Goal: Transaction & Acquisition: Purchase product/service

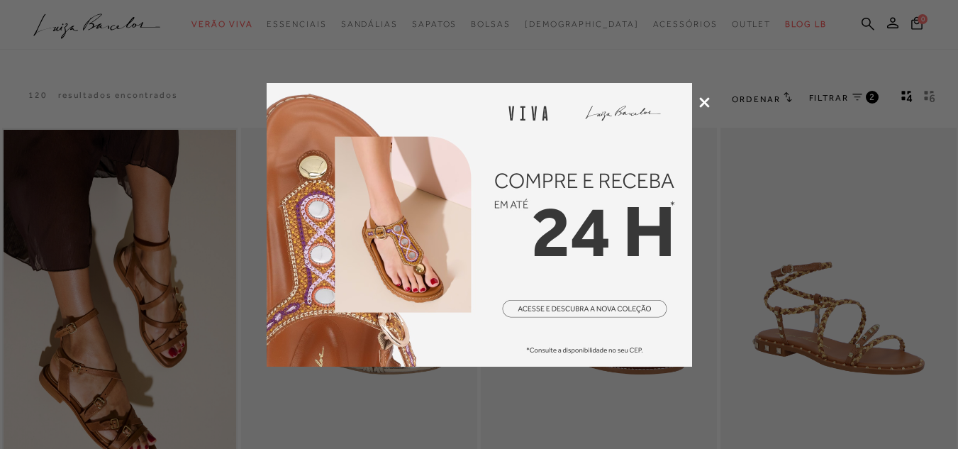
click at [710, 104] on div at bounding box center [479, 224] width 958 height 449
click at [703, 101] on icon at bounding box center [704, 102] width 11 height 11
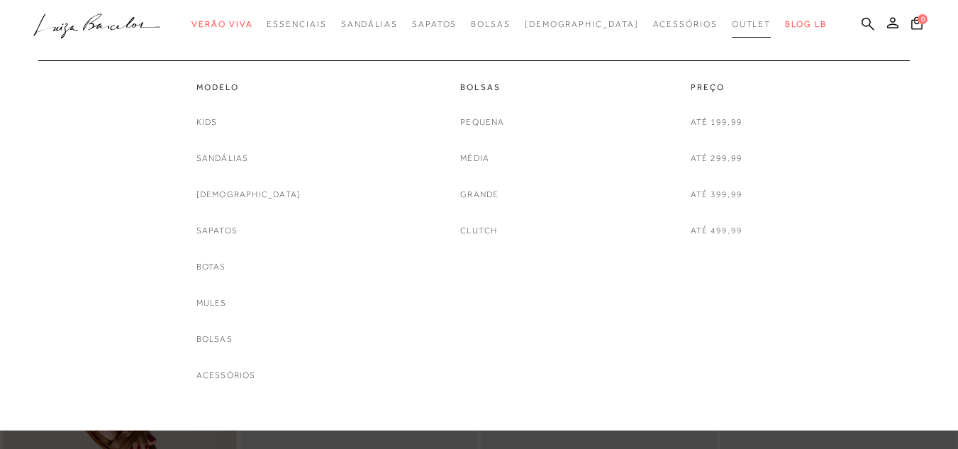
click at [732, 18] on link "Outlet" at bounding box center [752, 24] width 40 height 26
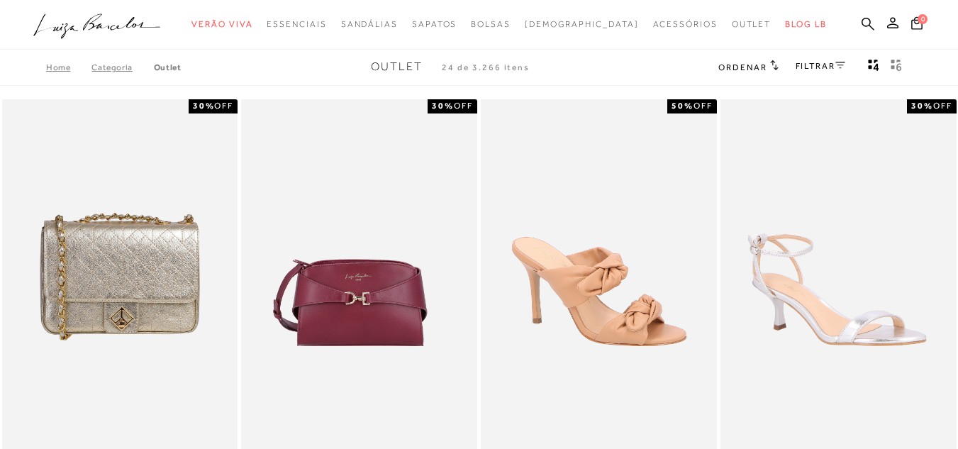
click at [799, 68] on link "FILTRAR" at bounding box center [821, 66] width 50 height 10
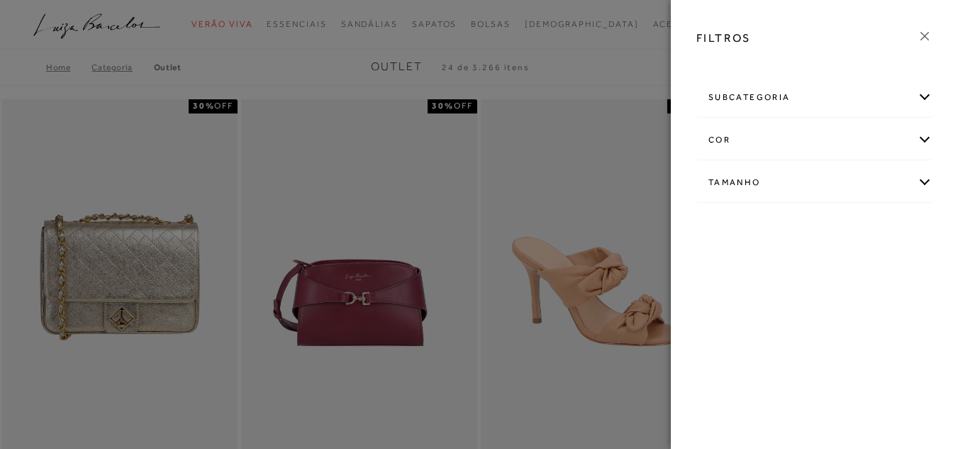
click at [924, 186] on div "Tamanho" at bounding box center [814, 183] width 235 height 38
click at [737, 289] on link "Ver mais..." at bounding box center [734, 289] width 38 height 11
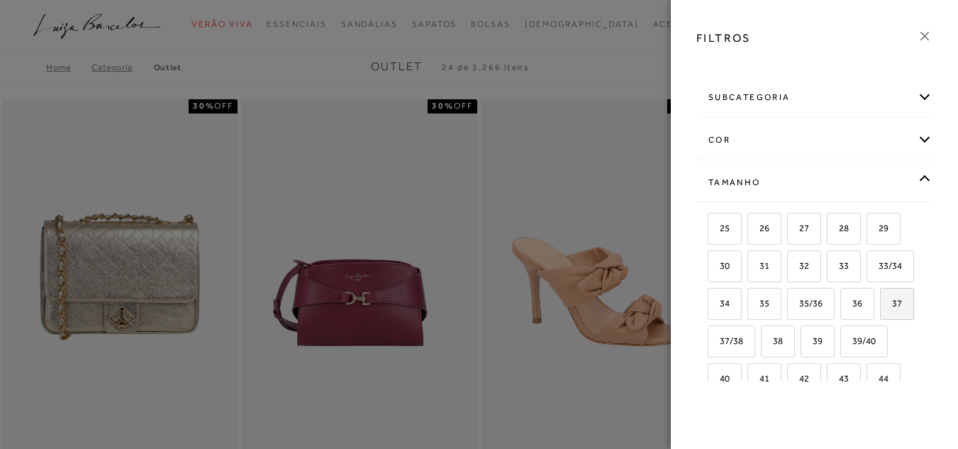
click at [881, 308] on span "37" at bounding box center [891, 303] width 21 height 11
click at [878, 313] on input "37" at bounding box center [885, 305] width 14 height 14
checkbox input "true"
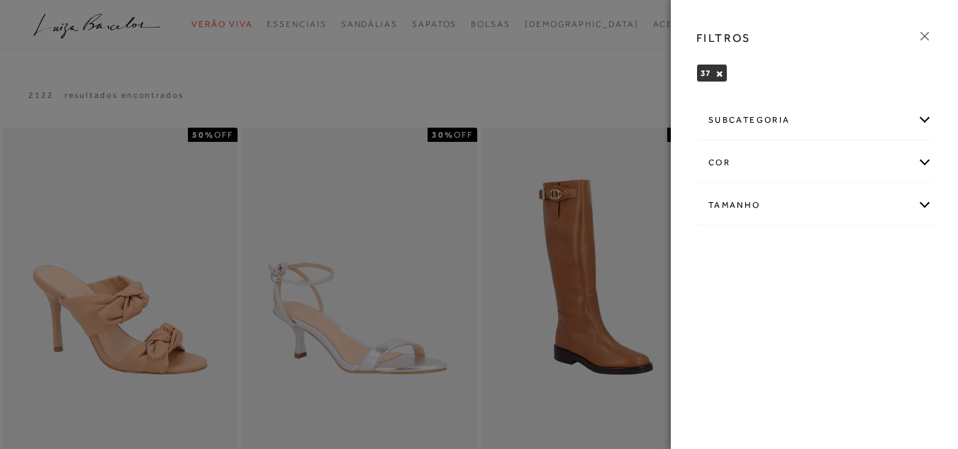
click at [925, 40] on icon at bounding box center [925, 36] width 16 height 16
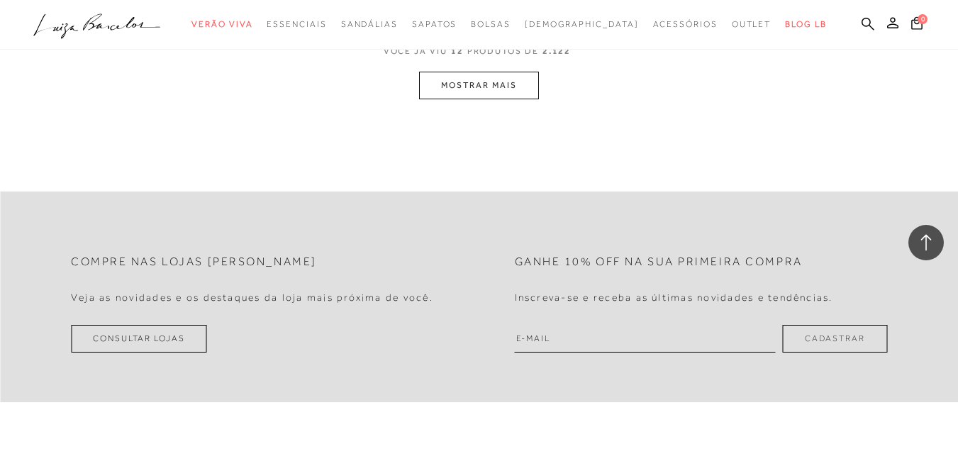
scroll to position [1531, 0]
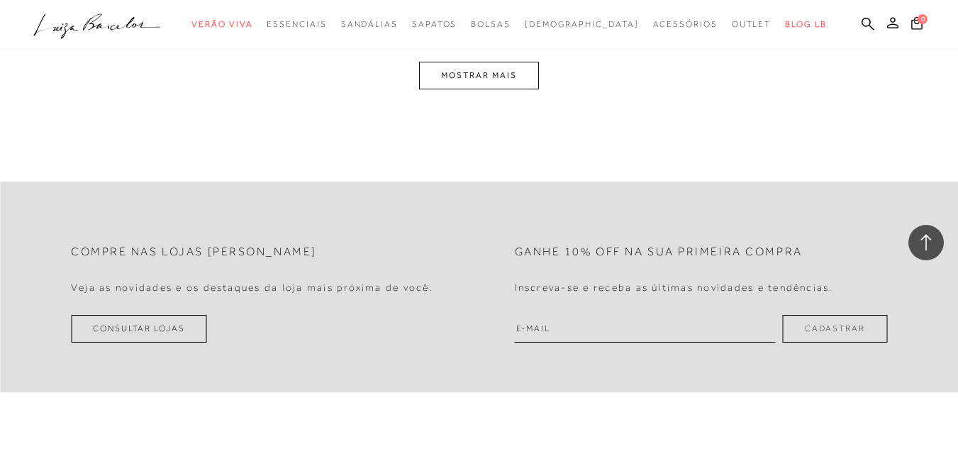
click at [511, 74] on button "MOSTRAR MAIS" at bounding box center [478, 76] width 119 height 28
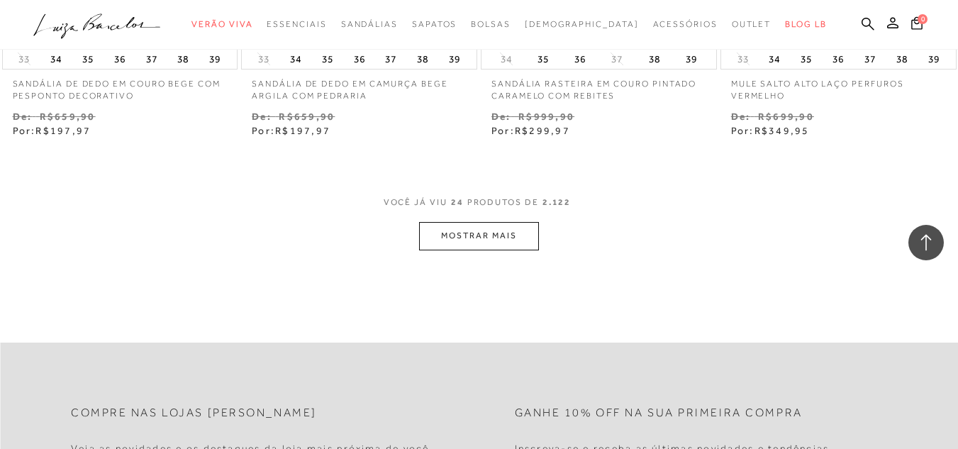
scroll to position [2915, 0]
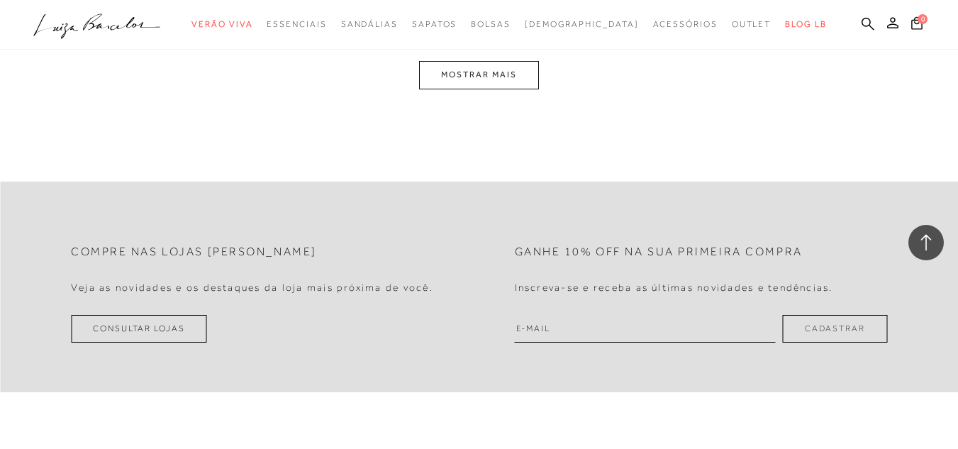
click at [481, 80] on button "MOSTRAR MAIS" at bounding box center [478, 75] width 119 height 28
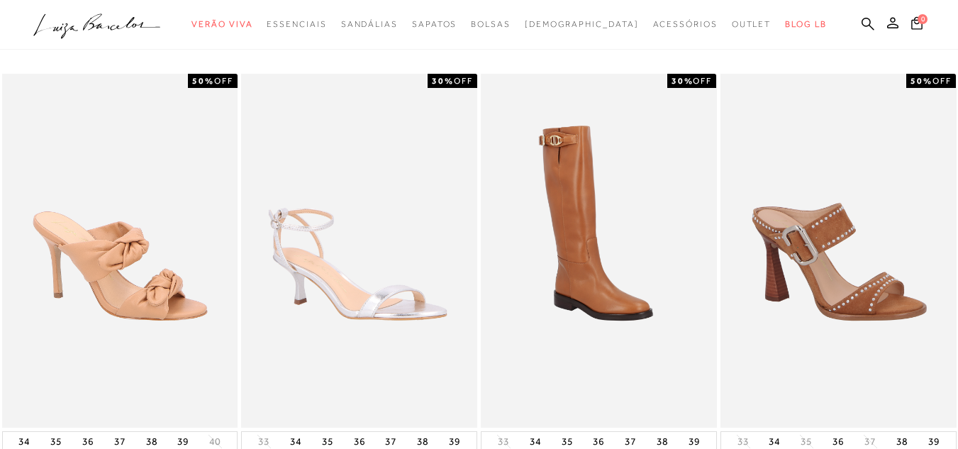
scroll to position [0, 0]
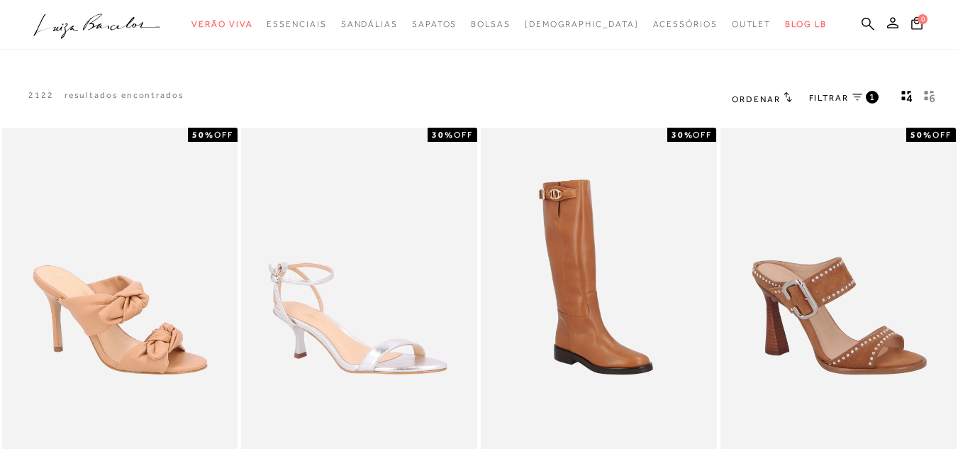
click at [776, 99] on span "Ordenar" at bounding box center [756, 99] width 48 height 10
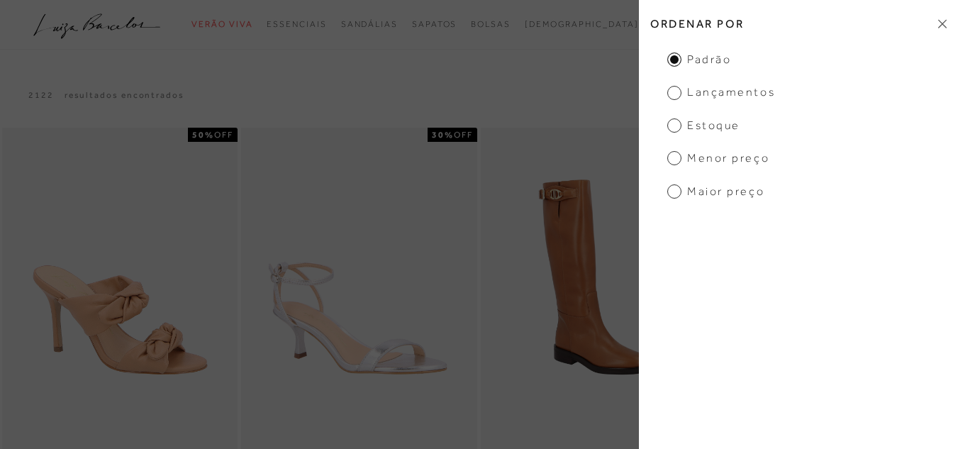
click at [671, 160] on span "Menor Preço" at bounding box center [718, 158] width 102 height 16
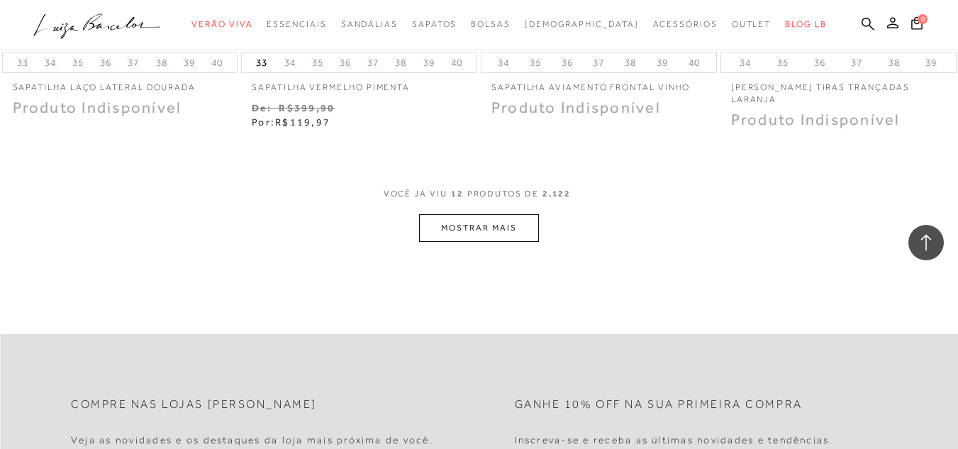
scroll to position [1390, 0]
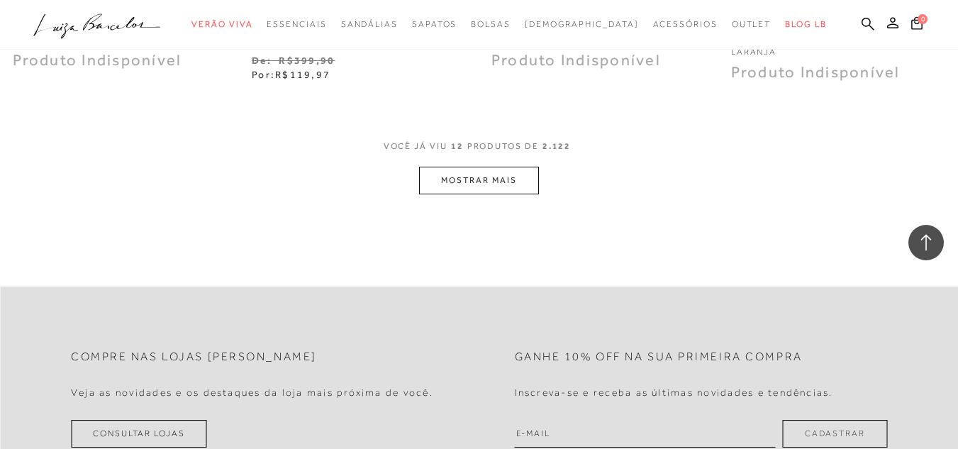
click at [475, 185] on button "MOSTRAR MAIS" at bounding box center [478, 181] width 119 height 28
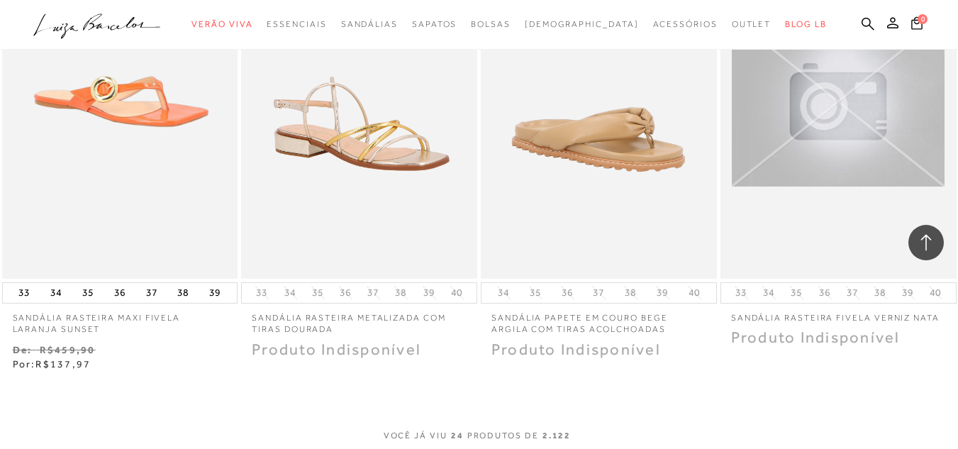
scroll to position [2496, 0]
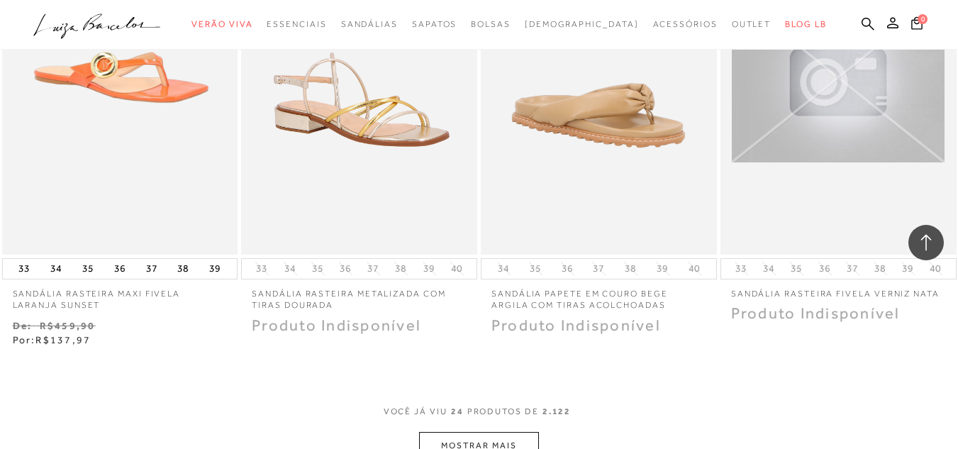
click at [445, 439] on button "MOSTRAR MAIS" at bounding box center [478, 446] width 119 height 28
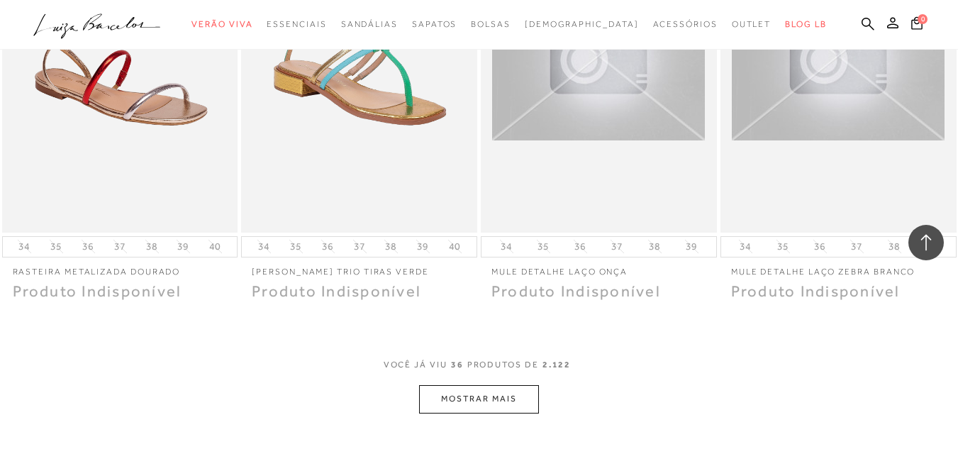
scroll to position [3904, 0]
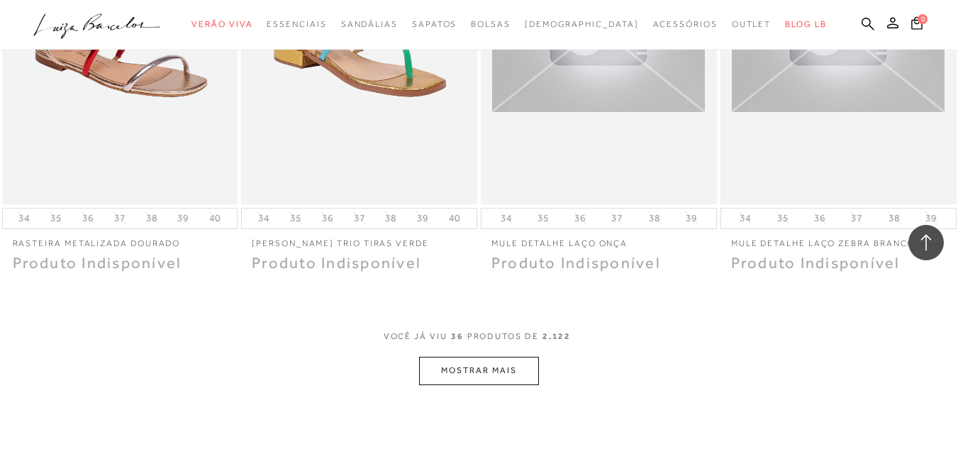
click at [520, 369] on button "MOSTRAR MAIS" at bounding box center [478, 371] width 119 height 28
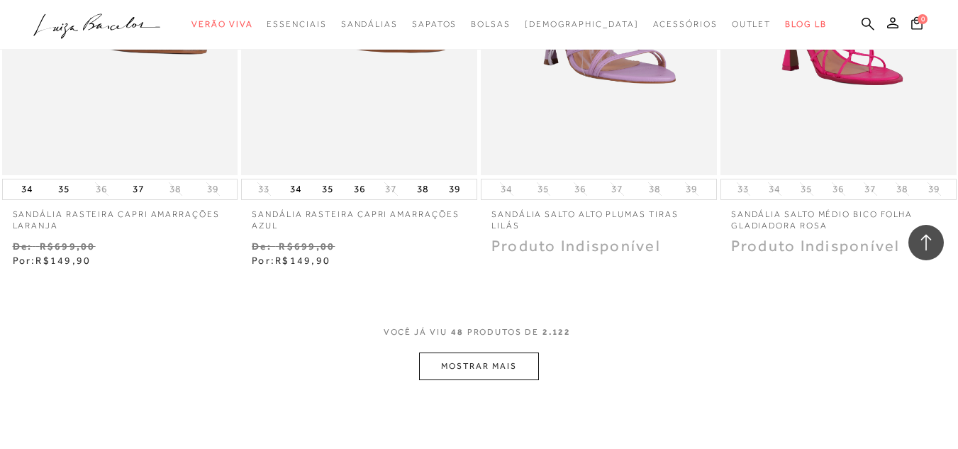
scroll to position [5293, 0]
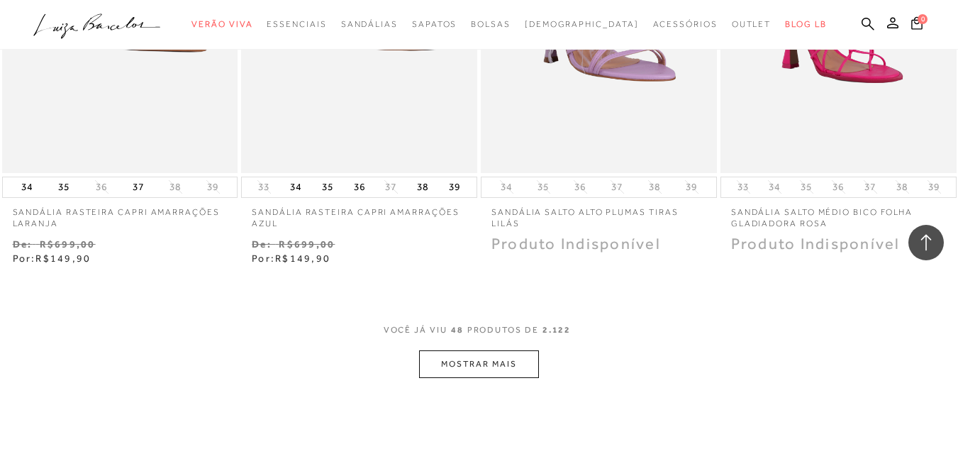
click at [496, 369] on button "MOSTRAR MAIS" at bounding box center [478, 364] width 119 height 28
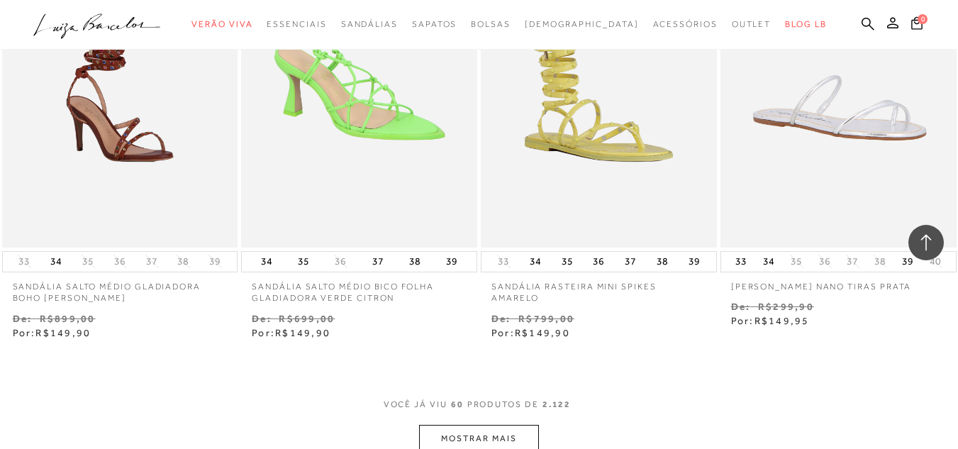
scroll to position [6607, 0]
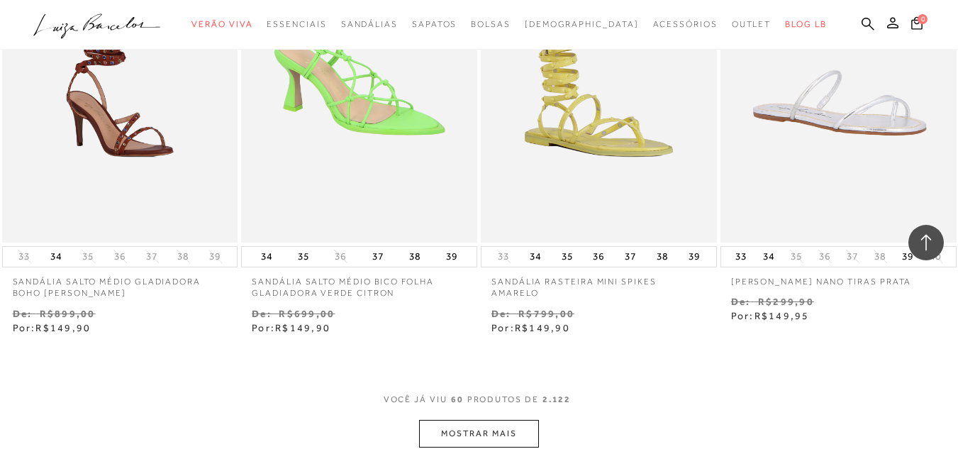
click at [487, 422] on button "MOSTRAR MAIS" at bounding box center [478, 434] width 119 height 28
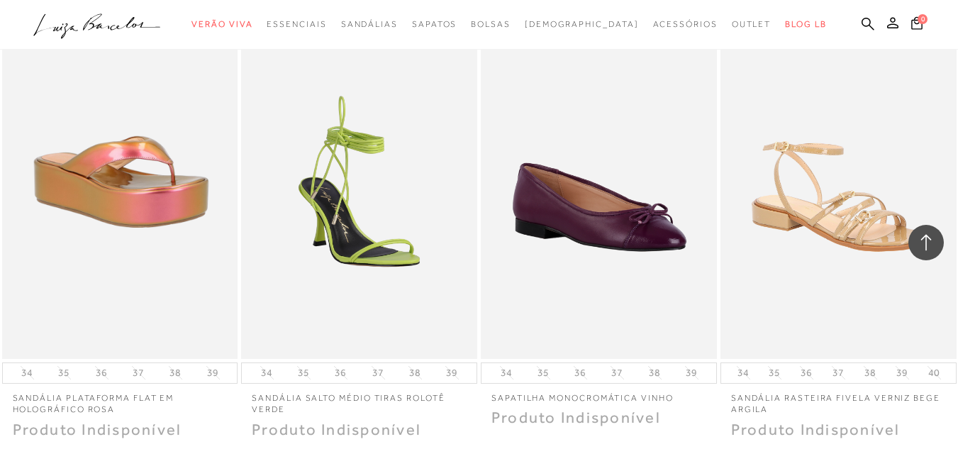
scroll to position [7997, 0]
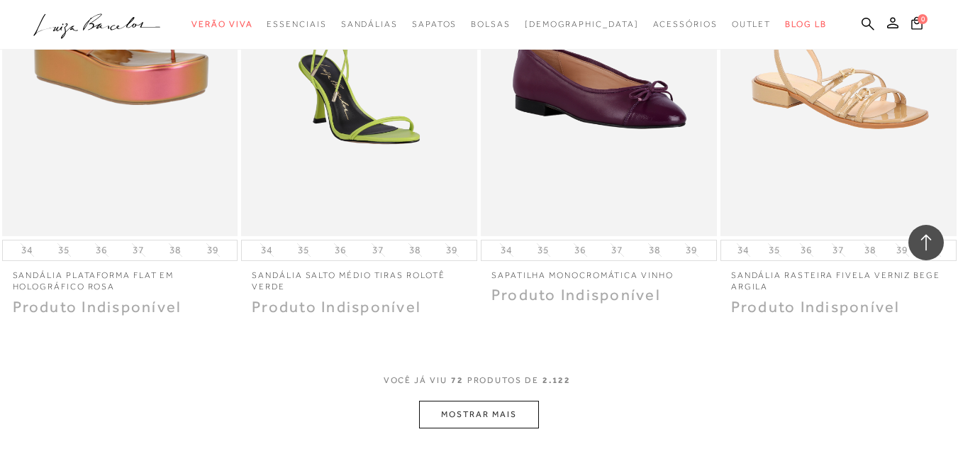
click at [523, 405] on button "MOSTRAR MAIS" at bounding box center [478, 415] width 119 height 28
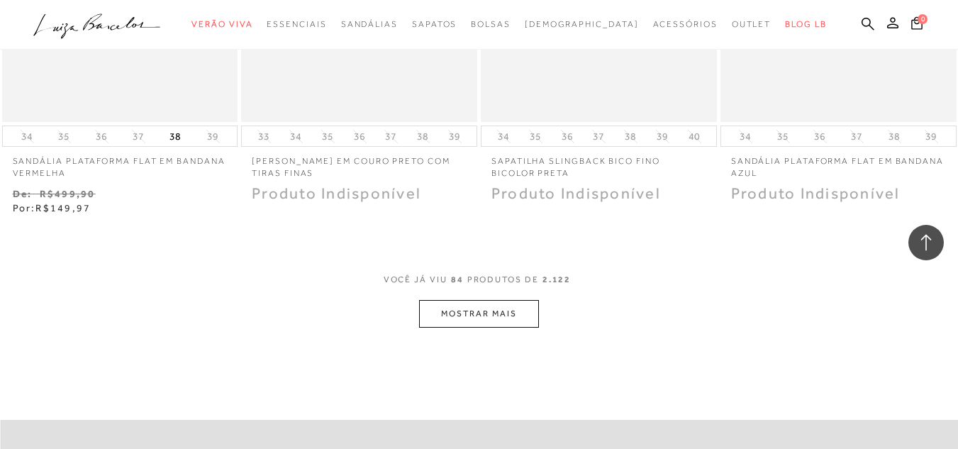
scroll to position [9528, 0]
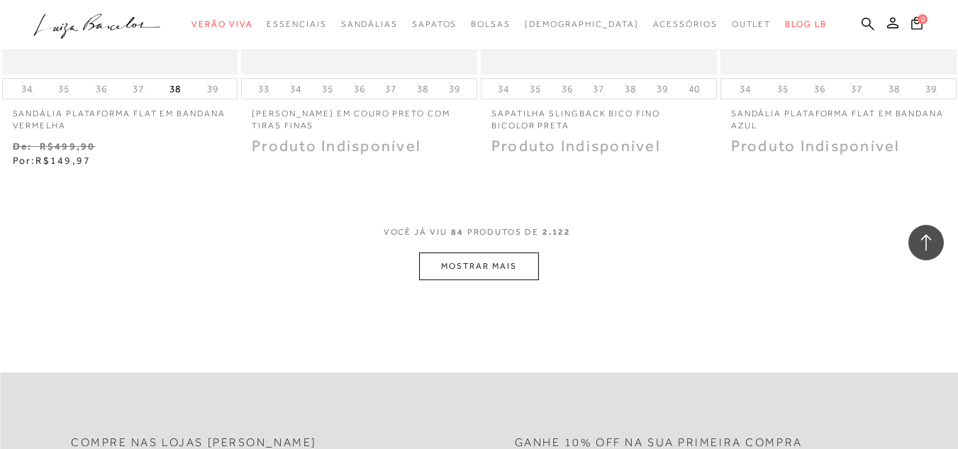
click at [480, 257] on button "MOSTRAR MAIS" at bounding box center [478, 266] width 119 height 28
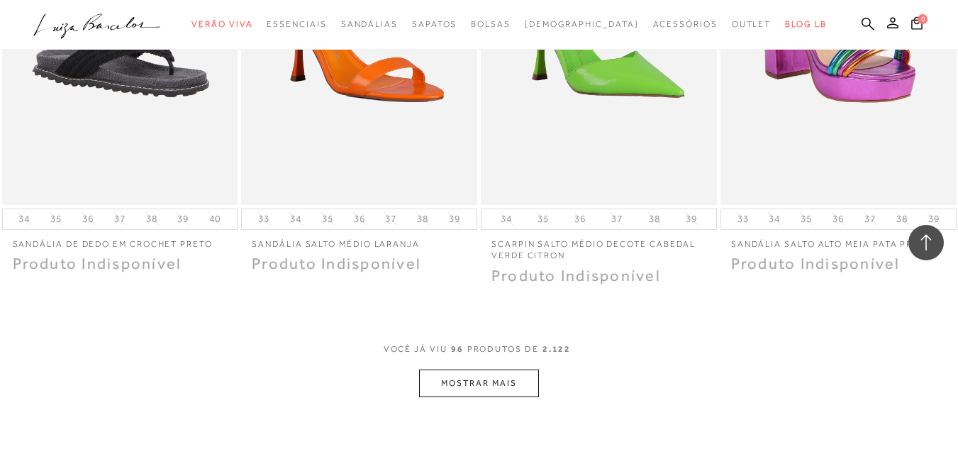
scroll to position [10785, 0]
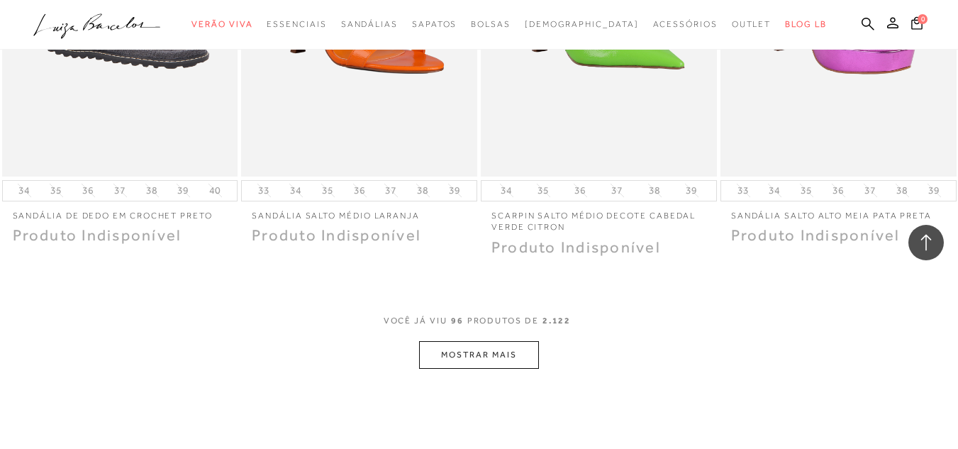
click at [513, 347] on button "MOSTRAR MAIS" at bounding box center [478, 355] width 119 height 28
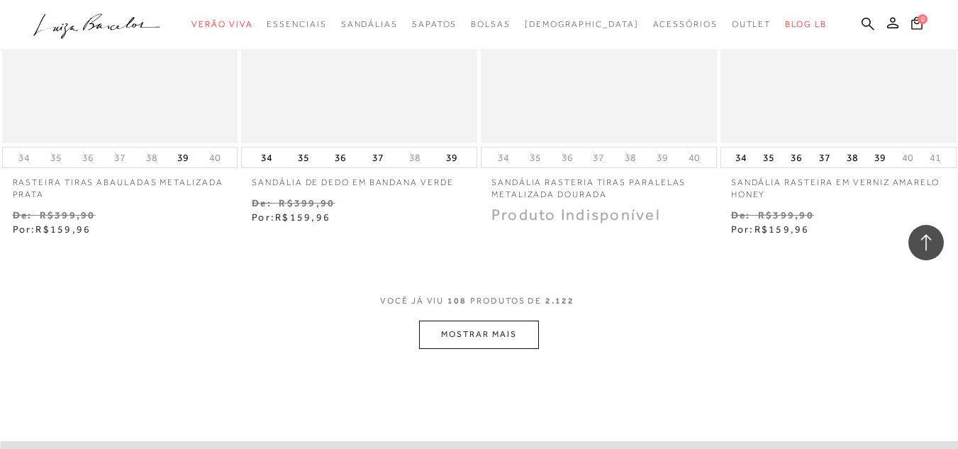
scroll to position [12174, 0]
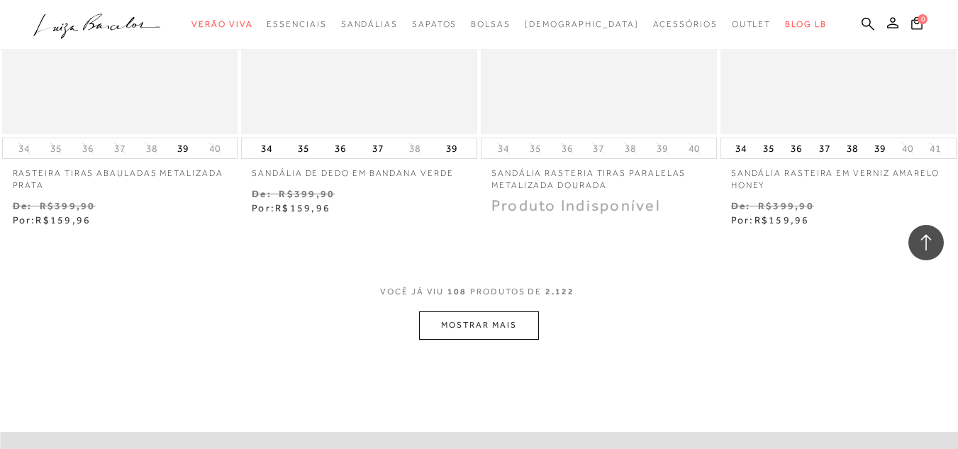
click at [510, 312] on button "MOSTRAR MAIS" at bounding box center [478, 325] width 119 height 28
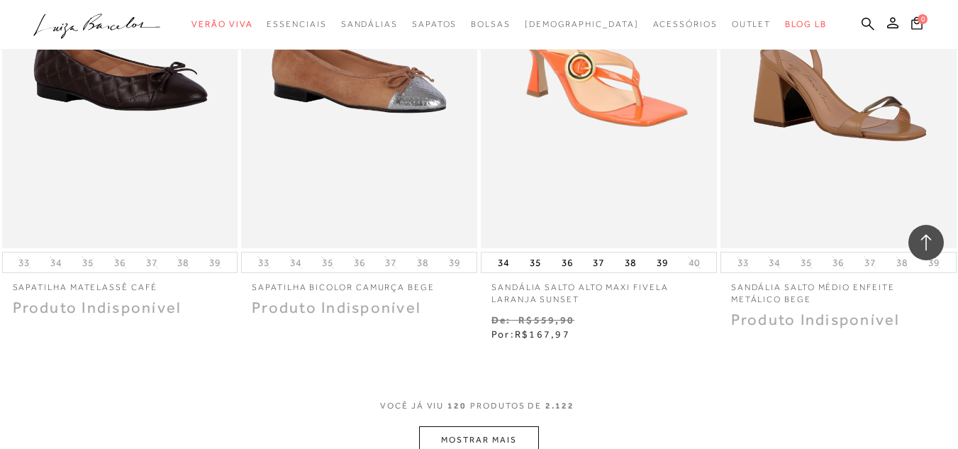
scroll to position [13507, 0]
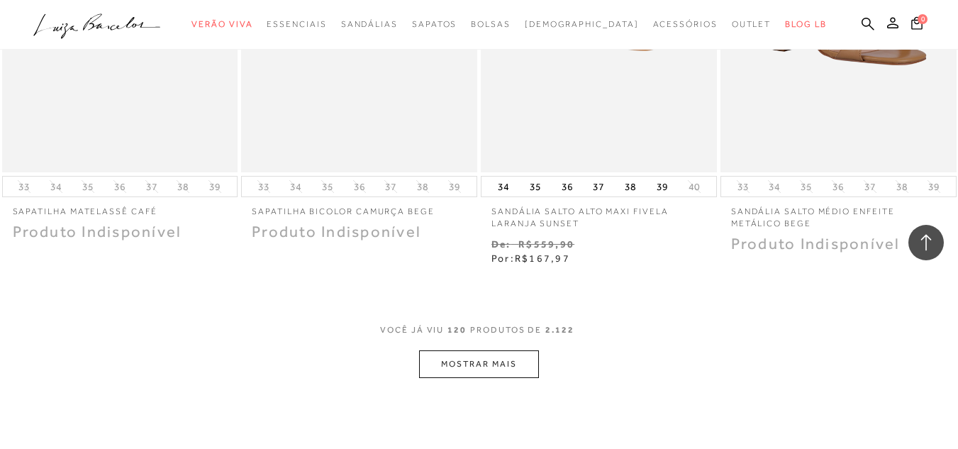
click at [496, 350] on button "MOSTRAR MAIS" at bounding box center [478, 364] width 119 height 28
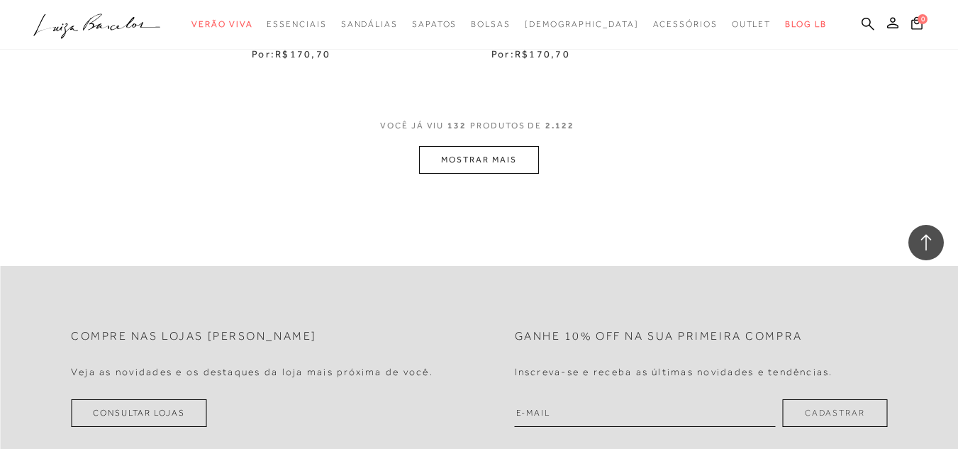
scroll to position [15104, 0]
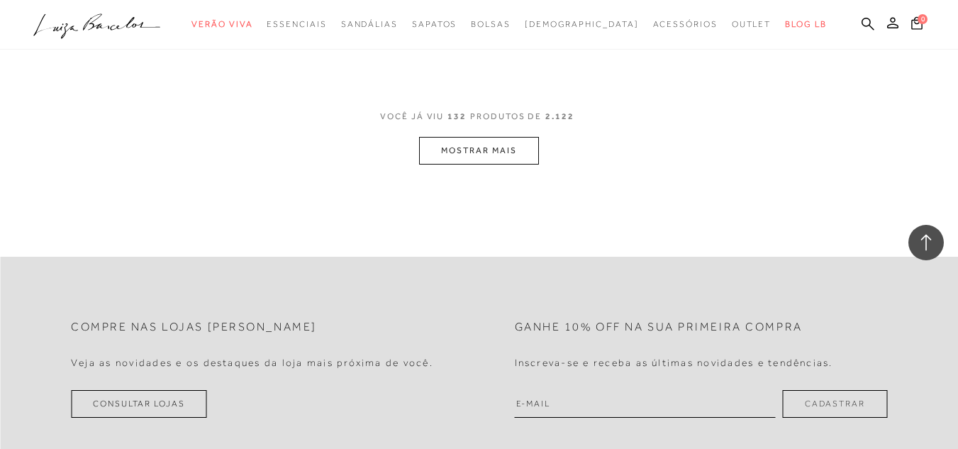
click at [510, 143] on button "MOSTRAR MAIS" at bounding box center [478, 151] width 119 height 28
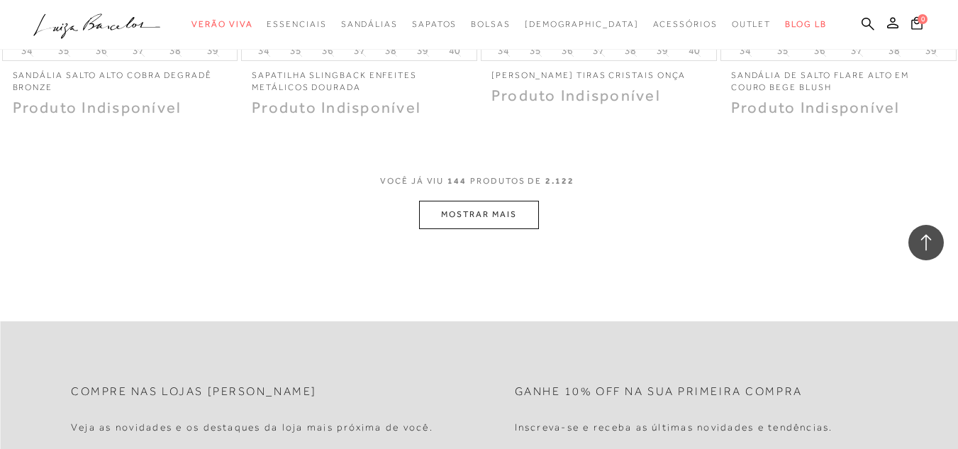
scroll to position [16372, 0]
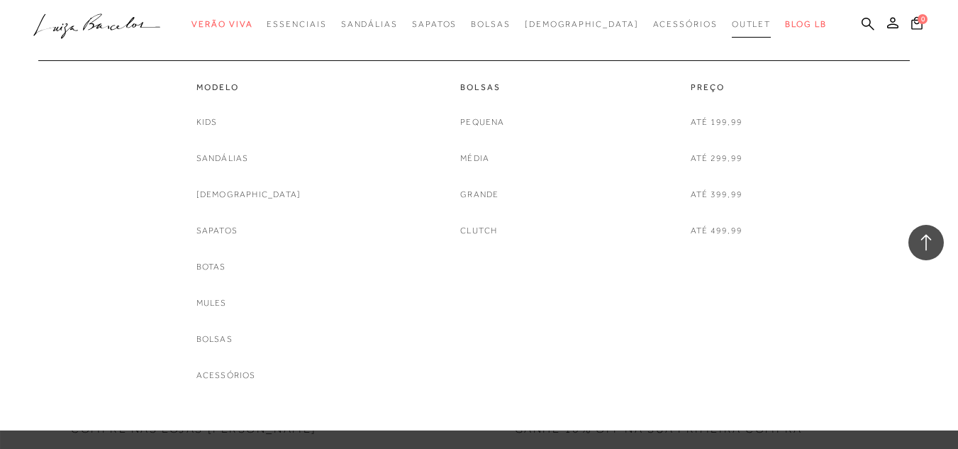
click at [732, 18] on link "Outlet" at bounding box center [752, 24] width 40 height 26
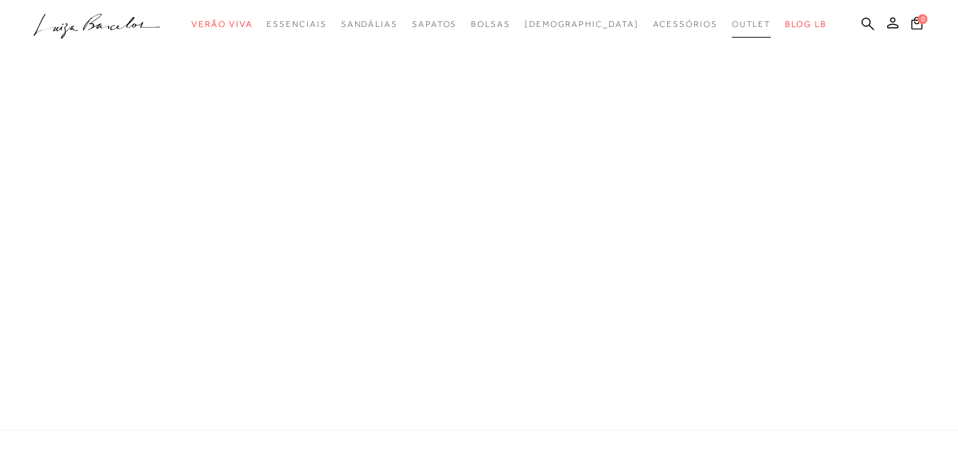
scroll to position [832, 0]
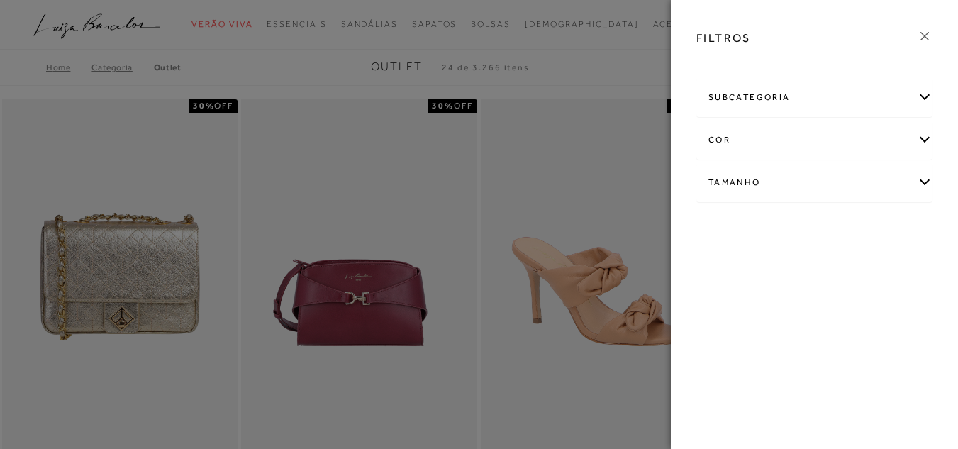
click at [927, 184] on div "Tamanho" at bounding box center [814, 183] width 235 height 38
click at [743, 289] on link "Ver mais..." at bounding box center [734, 289] width 38 height 11
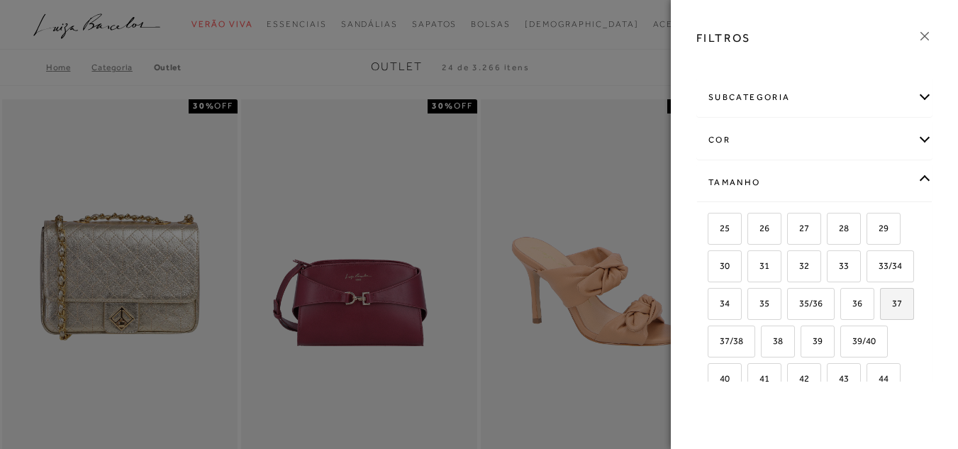
click at [881, 308] on span "37" at bounding box center [891, 303] width 21 height 11
click at [878, 313] on input "37" at bounding box center [885, 305] width 14 height 14
checkbox input "true"
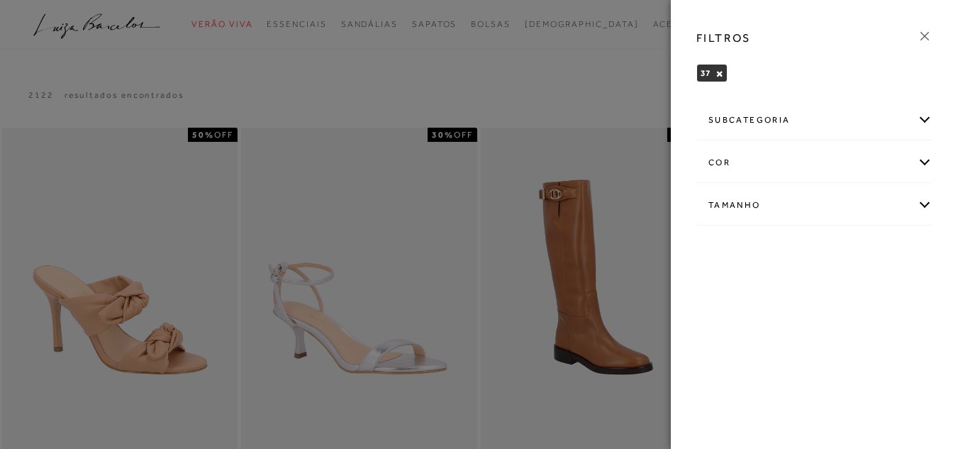
click at [922, 35] on icon at bounding box center [925, 36] width 16 height 16
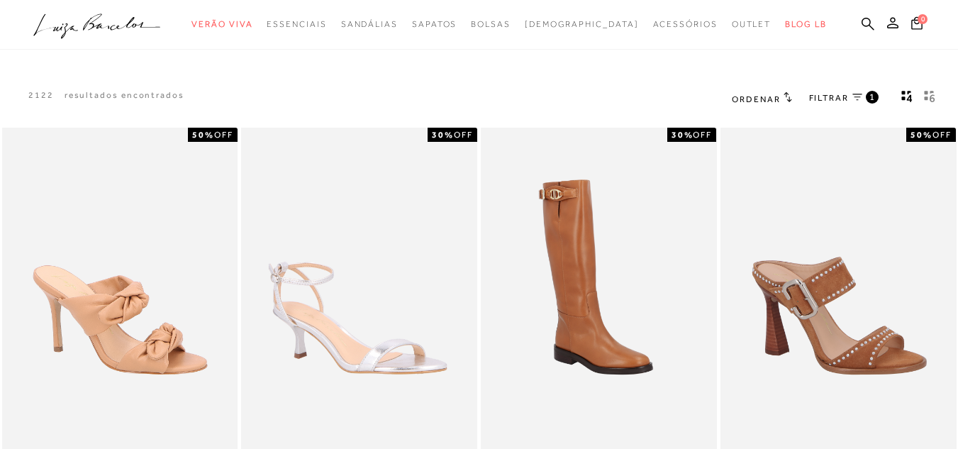
click at [774, 99] on span "Ordenar" at bounding box center [756, 99] width 48 height 10
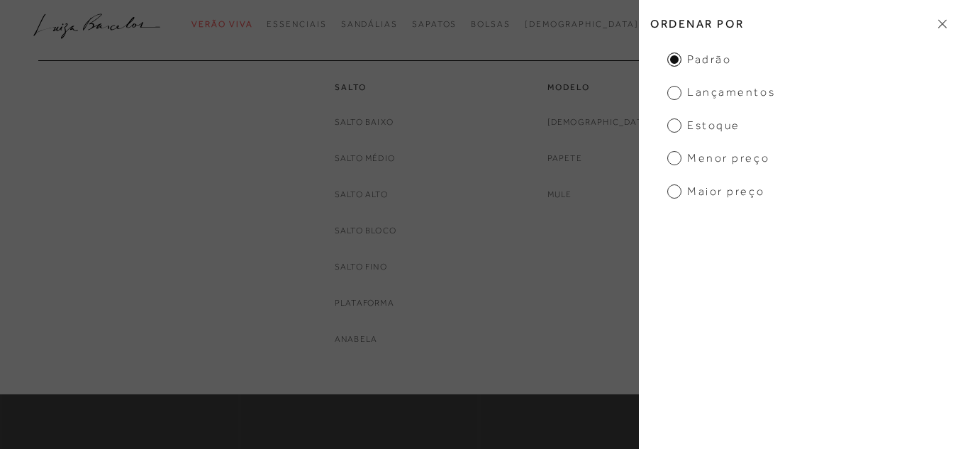
click at [517, 90] on div "Modelo [DEMOGRAPHIC_DATA] [GEOGRAPHIC_DATA] [GEOGRAPHIC_DATA]" at bounding box center [599, 131] width 213 height 142
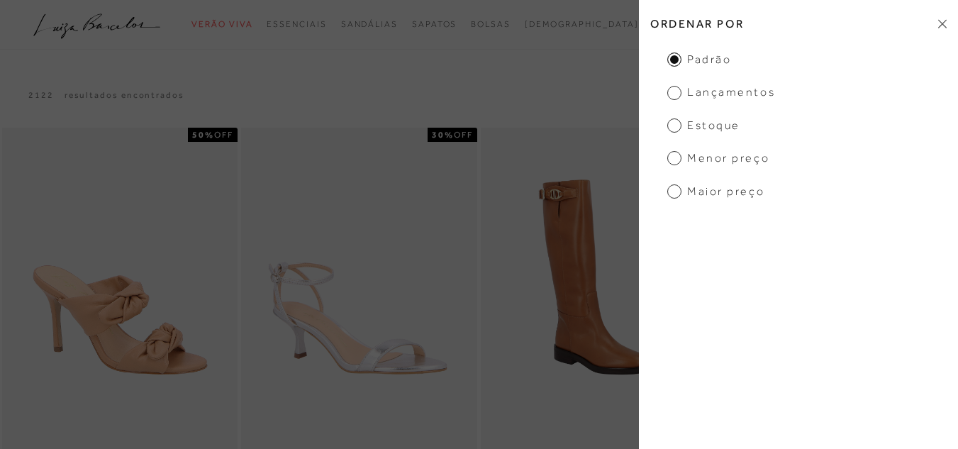
click at [940, 18] on h2 "Ordenar por" at bounding box center [798, 23] width 319 height 33
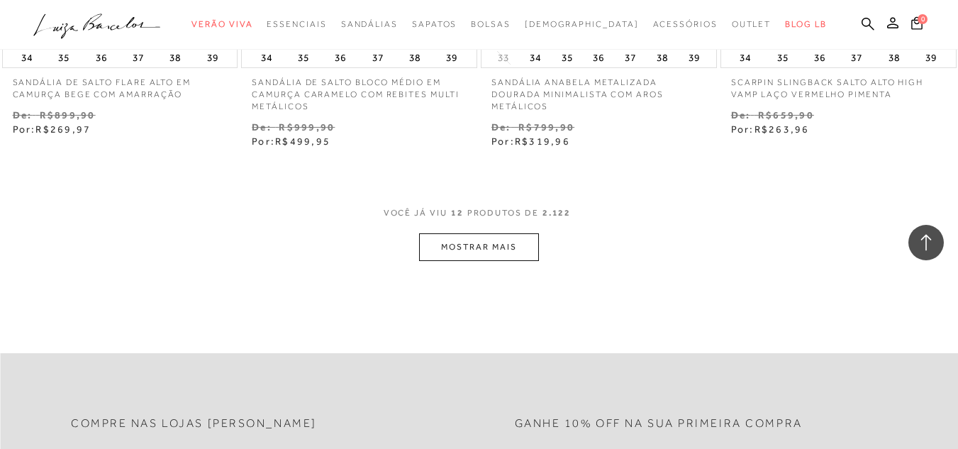
scroll to position [1361, 0]
click at [482, 248] on button "MOSTRAR MAIS" at bounding box center [478, 246] width 119 height 28
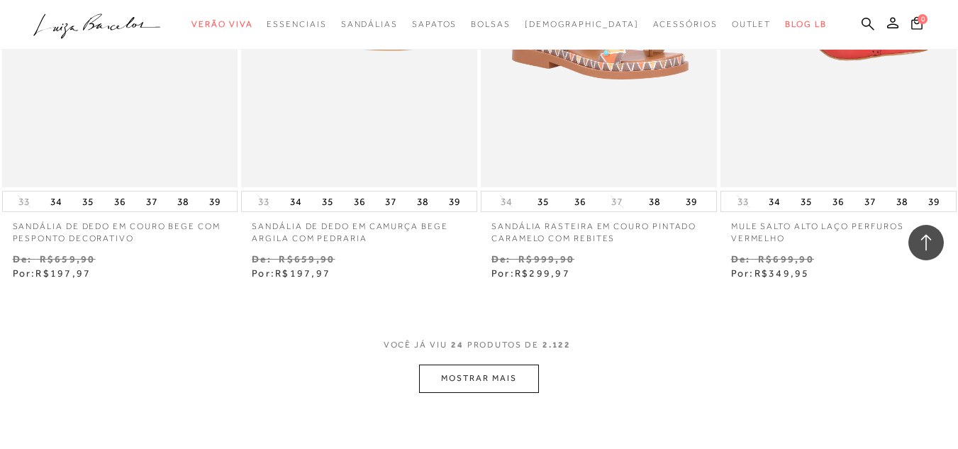
scroll to position [2638, 0]
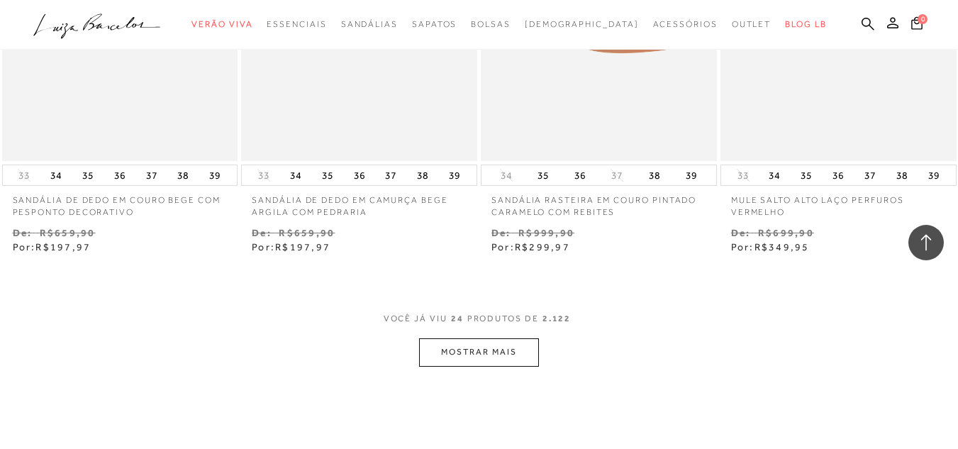
click at [515, 354] on button "MOSTRAR MAIS" at bounding box center [478, 352] width 119 height 28
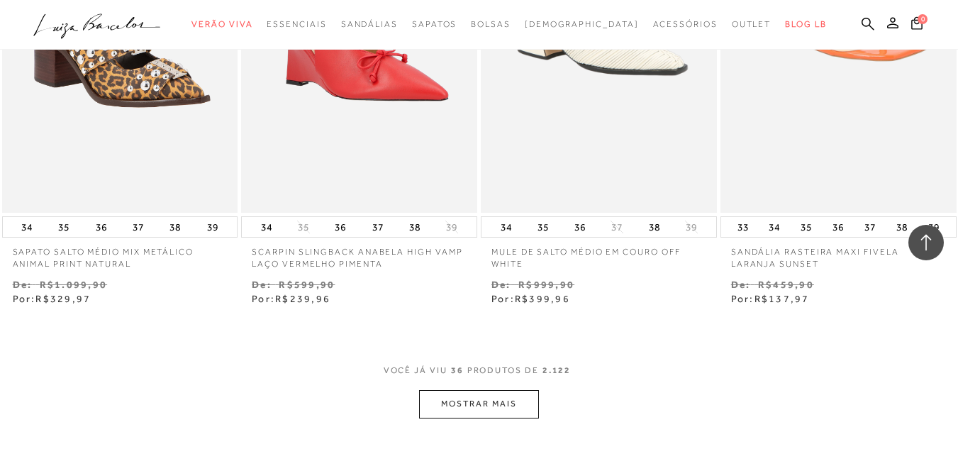
scroll to position [3970, 0]
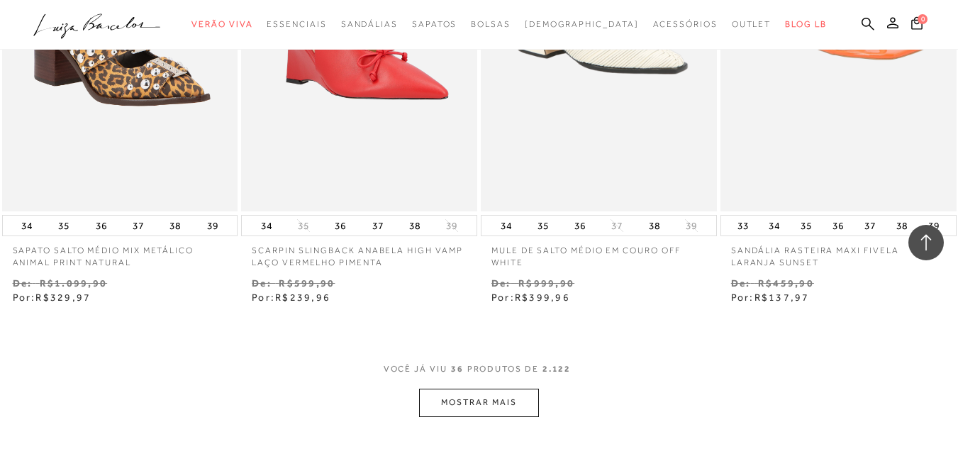
click at [459, 405] on button "MOSTRAR MAIS" at bounding box center [478, 403] width 119 height 28
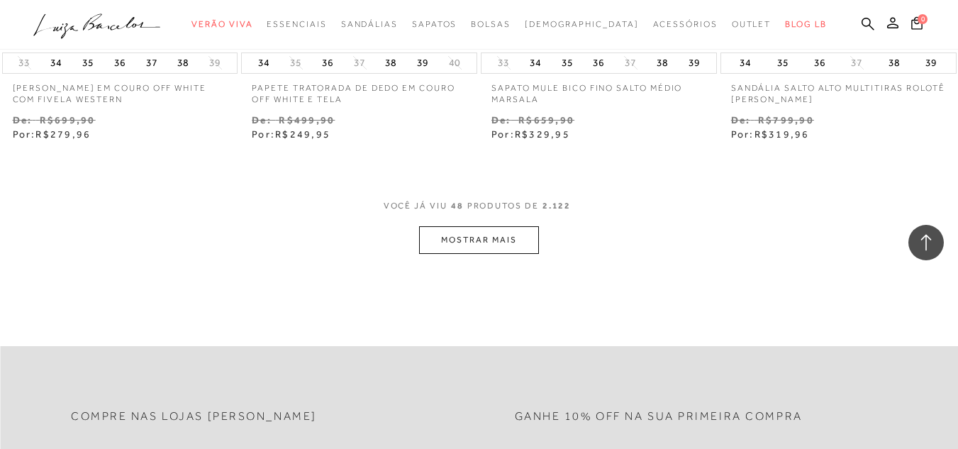
scroll to position [5530, 0]
click at [462, 242] on button "MOSTRAR MAIS" at bounding box center [478, 238] width 119 height 28
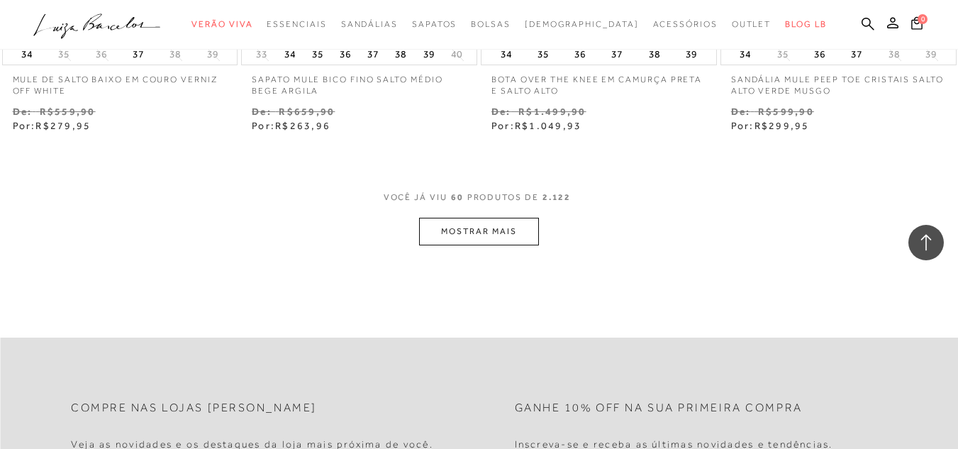
scroll to position [6948, 0]
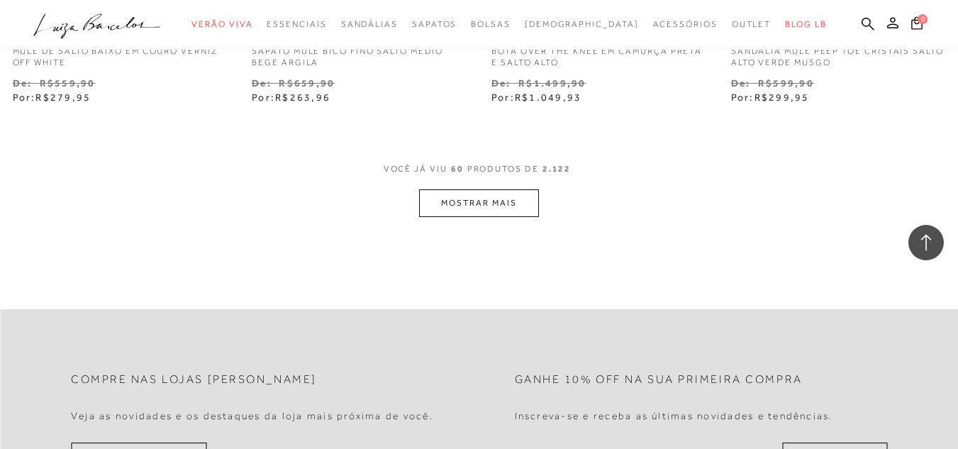
click at [471, 208] on button "MOSTRAR MAIS" at bounding box center [478, 203] width 119 height 28
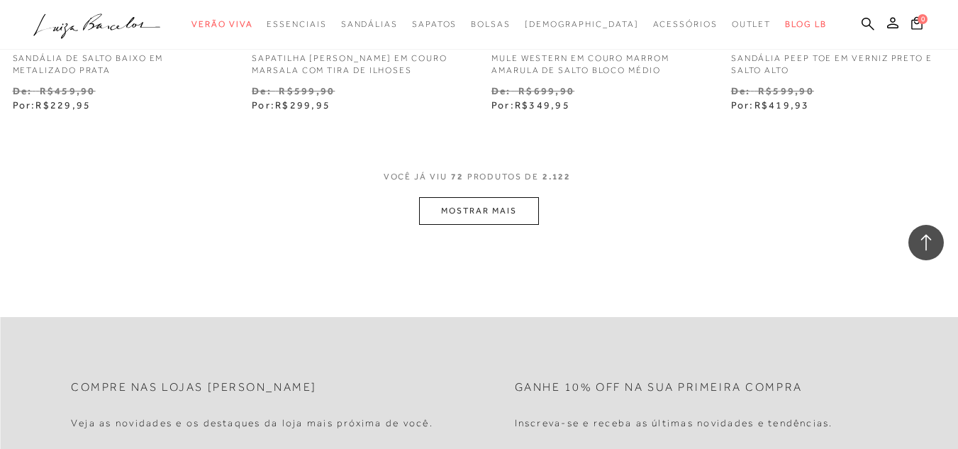
scroll to position [8338, 0]
click at [452, 214] on button "MOSTRAR MAIS" at bounding box center [478, 209] width 119 height 28
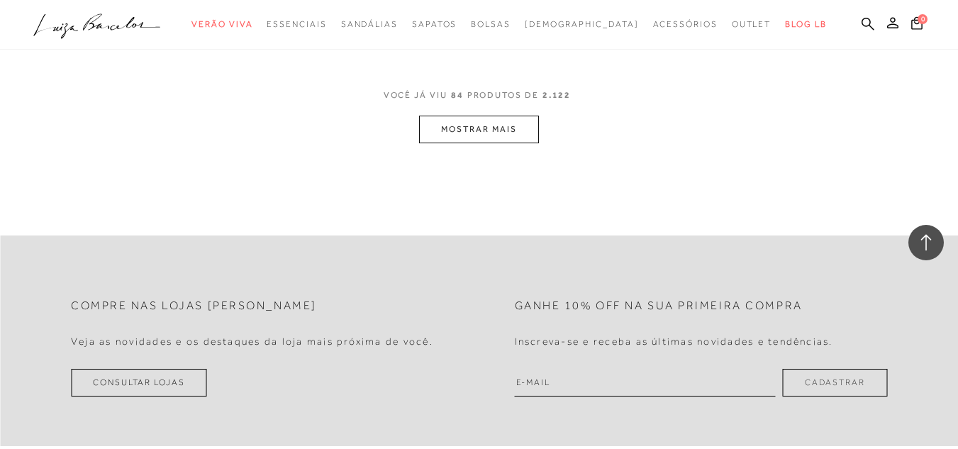
scroll to position [9841, 0]
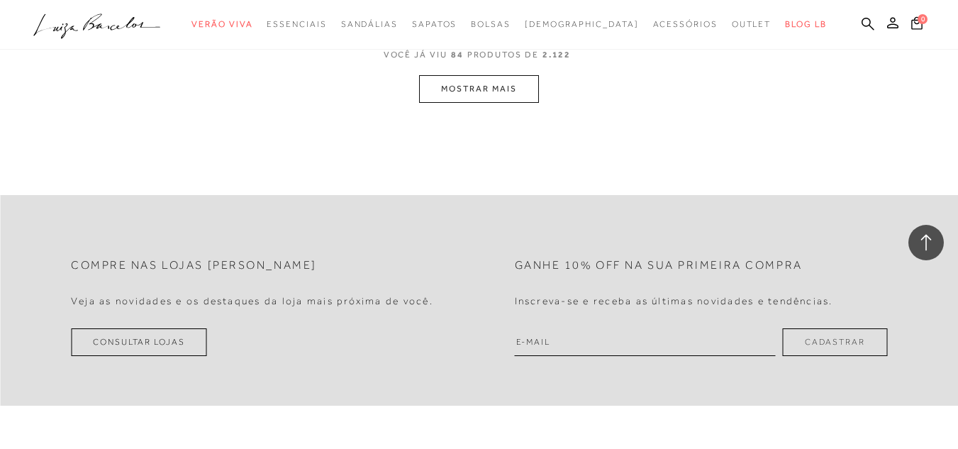
click at [488, 98] on button "MOSTRAR MAIS" at bounding box center [478, 89] width 119 height 28
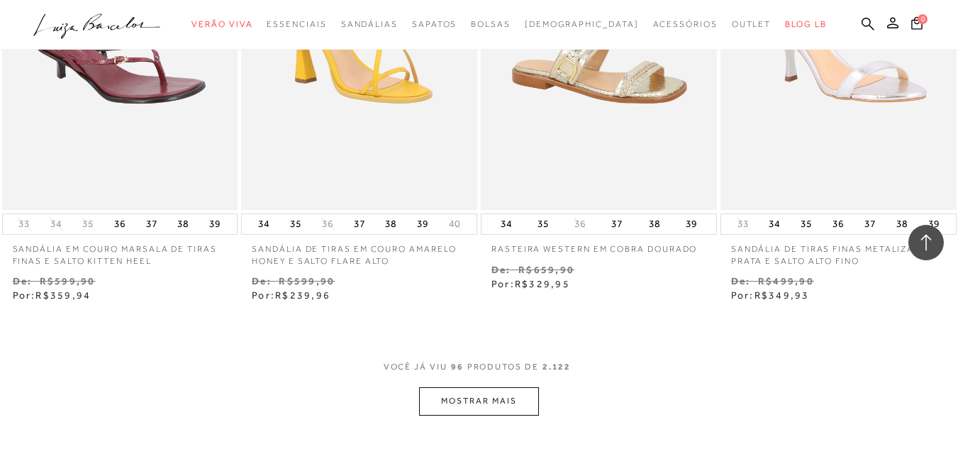
scroll to position [10907, 0]
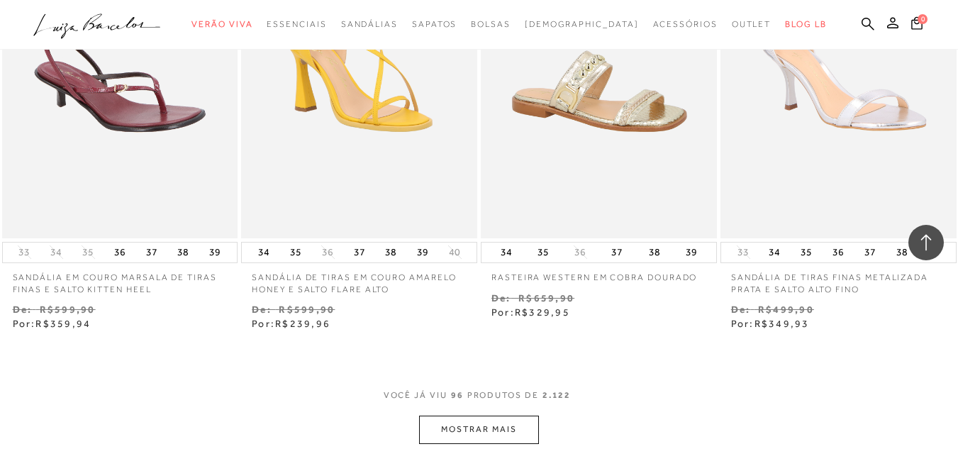
click at [495, 435] on button "MOSTRAR MAIS" at bounding box center [478, 429] width 119 height 28
click at [495, 435] on div "Loading..." at bounding box center [479, 224] width 958 height 449
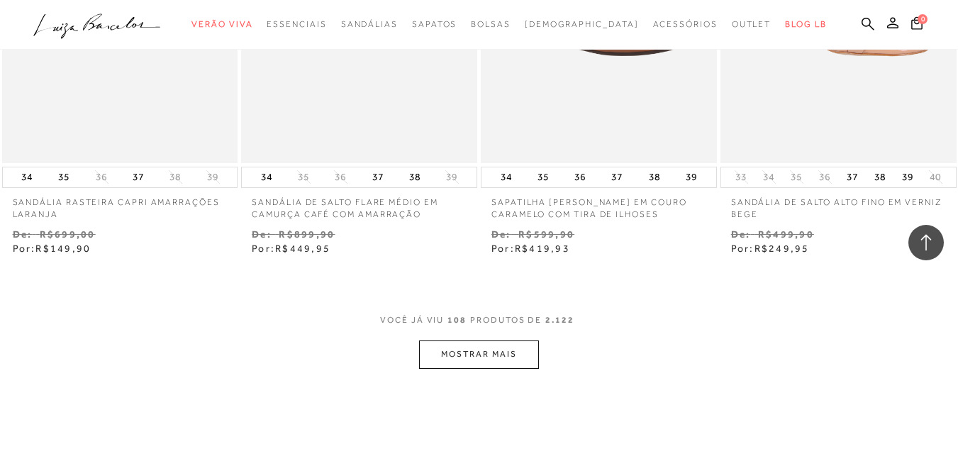
scroll to position [12325, 0]
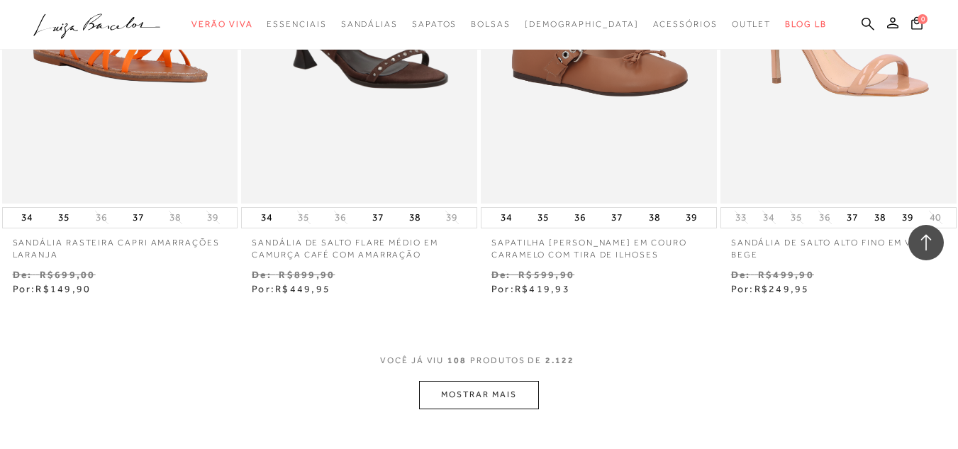
click at [497, 399] on button "MOSTRAR MAIS" at bounding box center [478, 395] width 119 height 28
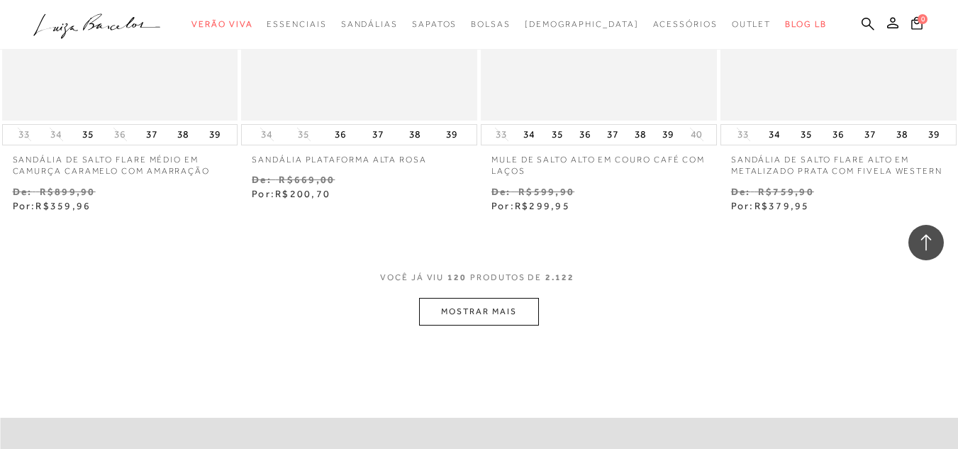
scroll to position [13857, 0]
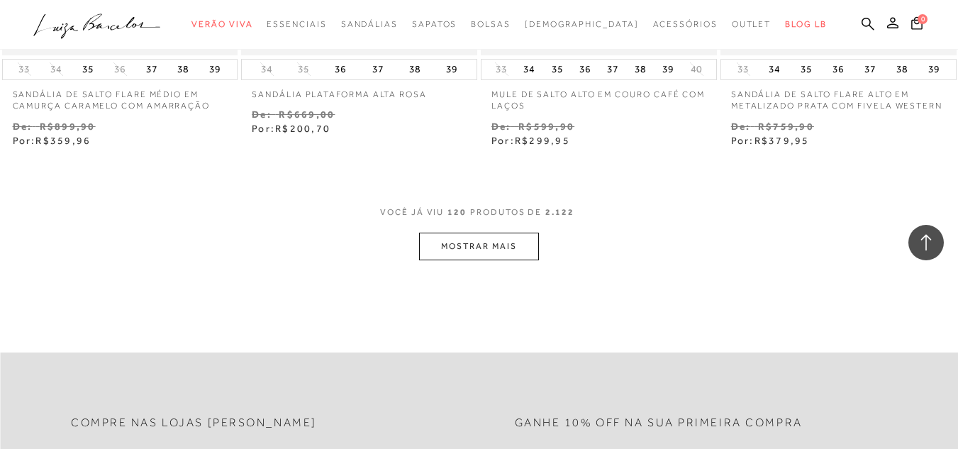
click at [464, 243] on button "MOSTRAR MAIS" at bounding box center [478, 247] width 119 height 28
